Goal: Complete application form

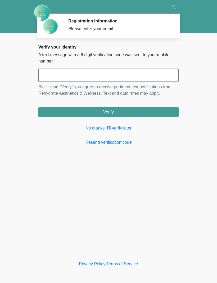
click at [113, 128] on link "No thanks, I'll verify later" at bounding box center [108, 128] width 140 height 6
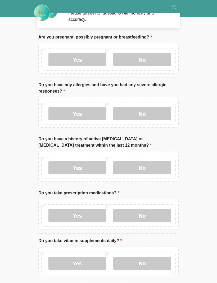
scroll to position [16, 0]
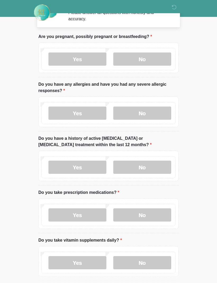
click at [146, 56] on label "No" at bounding box center [142, 59] width 58 height 13
click at [147, 113] on label "No" at bounding box center [142, 113] width 58 height 13
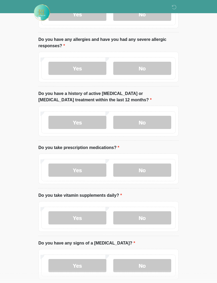
scroll to position [61, 0]
click at [148, 118] on label "No" at bounding box center [142, 122] width 58 height 13
click at [87, 170] on label "Yes" at bounding box center [77, 170] width 58 height 13
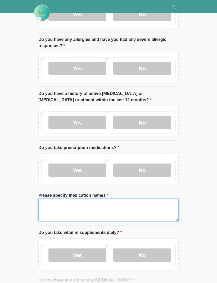
click at [109, 202] on textarea "Please specify medication names" at bounding box center [108, 210] width 140 height 23
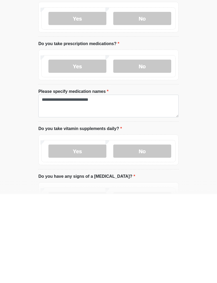
scroll to position [165, 0]
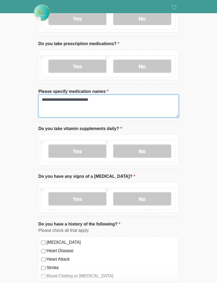
type textarea "**********"
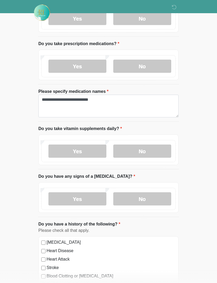
click at [89, 147] on label "Yes" at bounding box center [77, 151] width 58 height 13
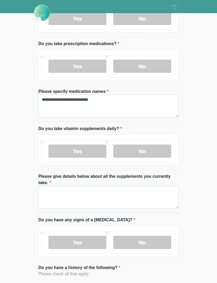
click at [131, 148] on label "No" at bounding box center [142, 151] width 58 height 13
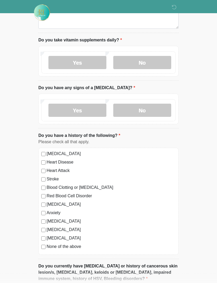
scroll to position [259, 0]
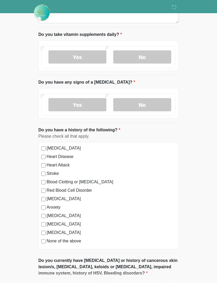
click at [150, 100] on label "No" at bounding box center [142, 104] width 58 height 13
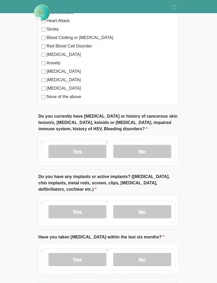
scroll to position [423, 0]
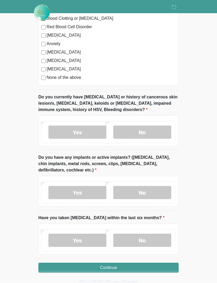
click at [159, 132] on label "No" at bounding box center [142, 132] width 58 height 13
click at [157, 189] on label "No" at bounding box center [142, 192] width 58 height 13
click at [142, 239] on label "No" at bounding box center [142, 240] width 58 height 13
click at [140, 265] on button "Continue" at bounding box center [108, 268] width 140 height 10
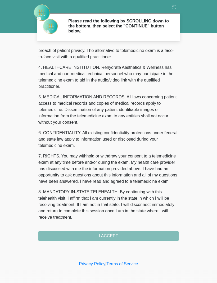
scroll to position [135, 0]
click at [152, 235] on button "I ACCEPT" at bounding box center [108, 236] width 140 height 10
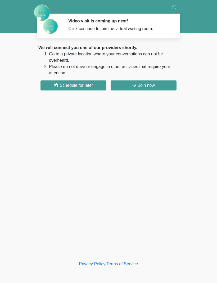
click at [155, 83] on button "Join now" at bounding box center [143, 86] width 66 height 10
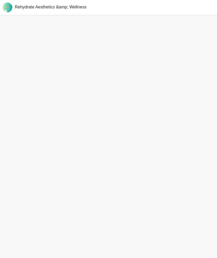
scroll to position [2, 0]
